Goal: Task Accomplishment & Management: Use online tool/utility

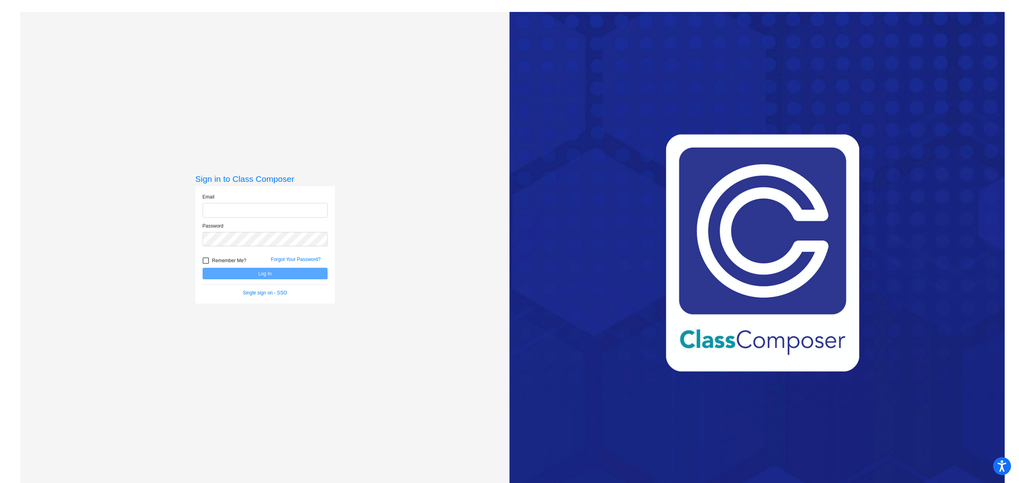
type input "[PERSON_NAME][EMAIL_ADDRESS][PERSON_NAME][DOMAIN_NAME]"
click at [264, 272] on button "Log In" at bounding box center [265, 274] width 125 height 12
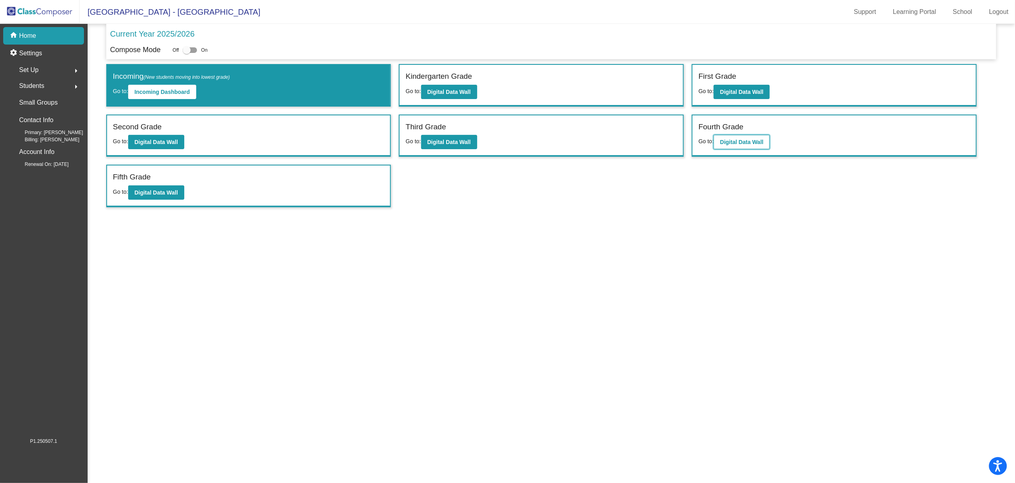
click at [725, 142] on b "Digital Data Wall" at bounding box center [741, 142] width 43 height 6
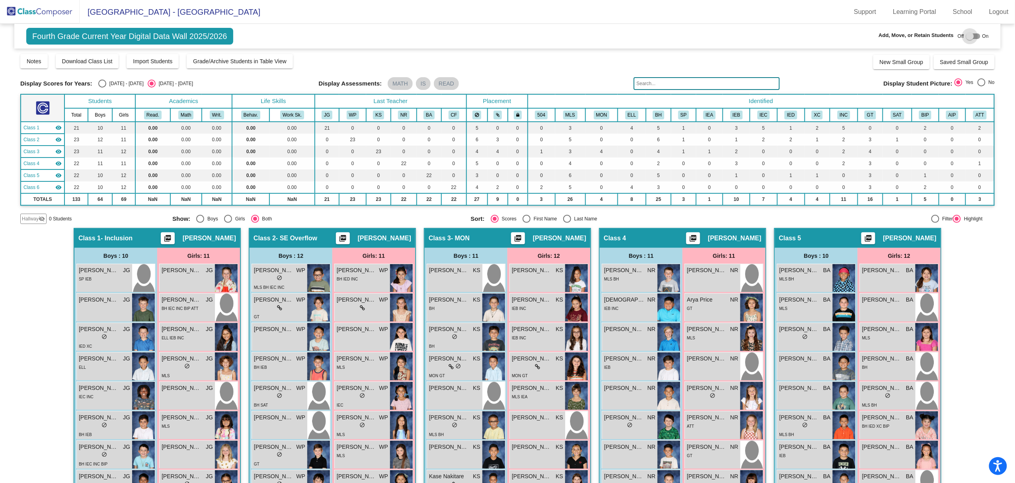
click at [973, 37] on div at bounding box center [973, 36] width 14 height 6
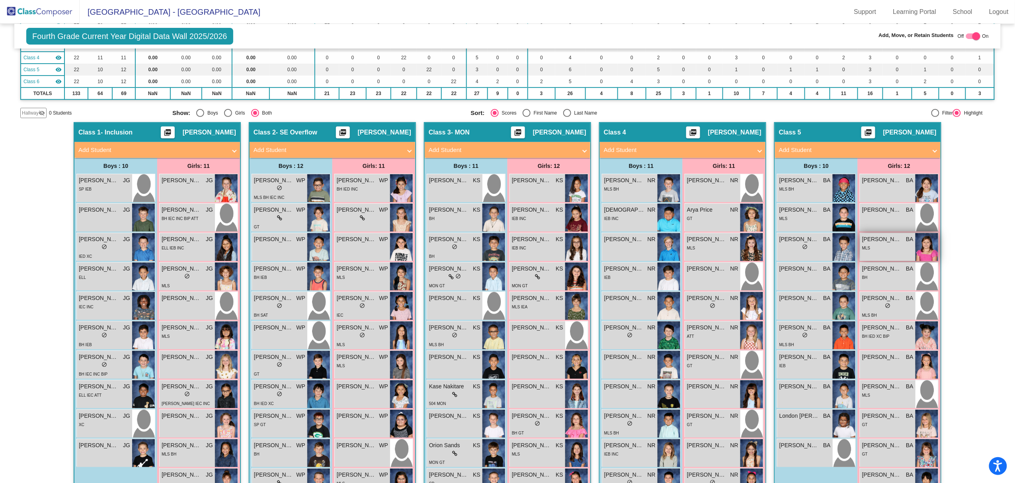
scroll to position [159, 0]
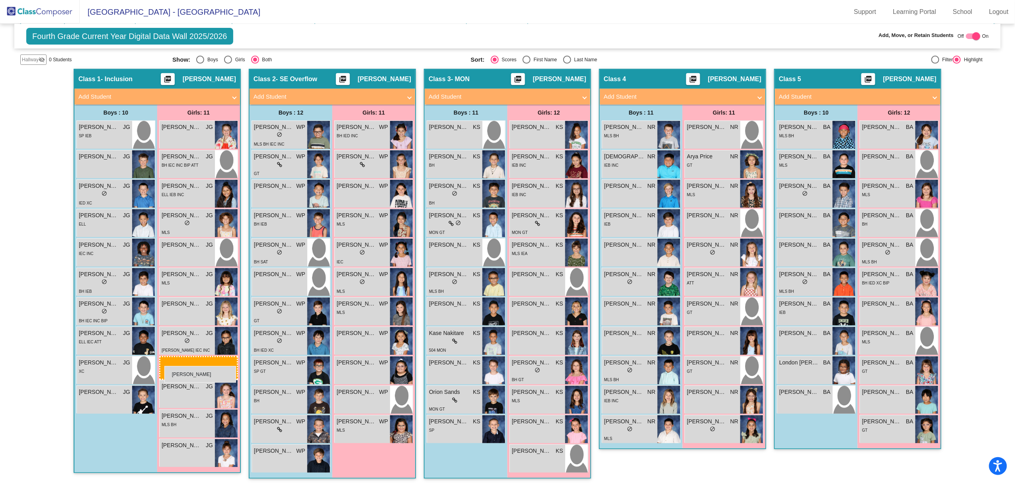
drag, startPoint x: 878, startPoint y: 370, endPoint x: 164, endPoint y: 366, distance: 713.4
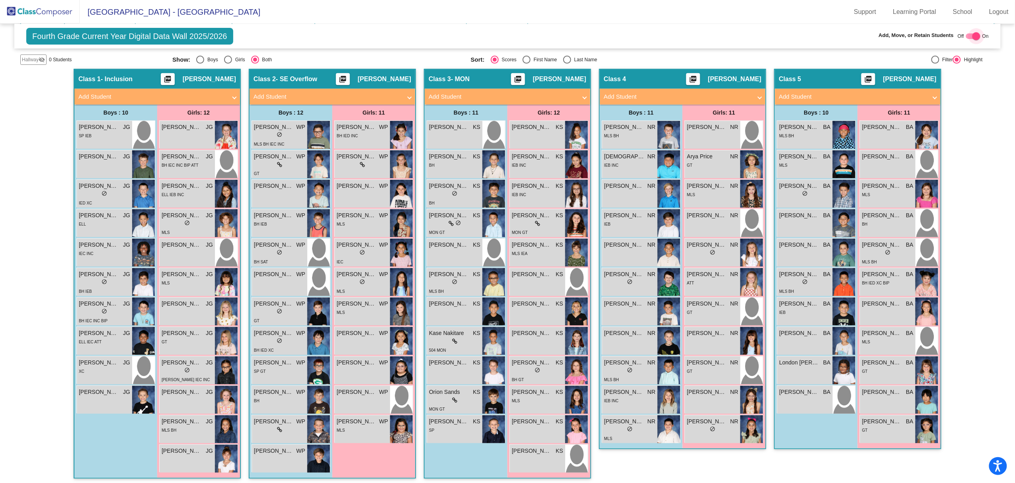
click at [967, 36] on div at bounding box center [973, 36] width 14 height 6
checkbox input "false"
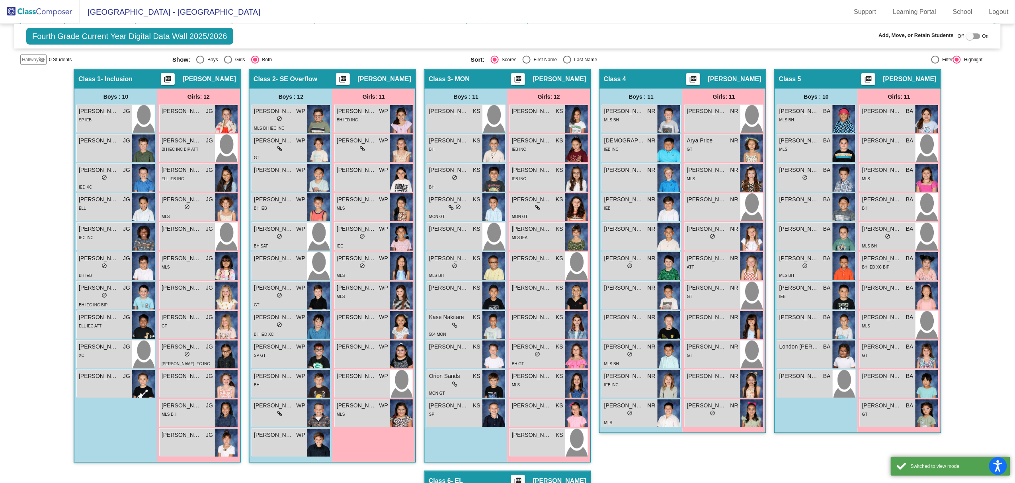
click at [978, 126] on div "Hallway - Hallway Class picture_as_pdf Add Student First Name Last Name Student…" at bounding box center [507, 471] width 975 height 804
